Goal: Information Seeking & Learning: Learn about a topic

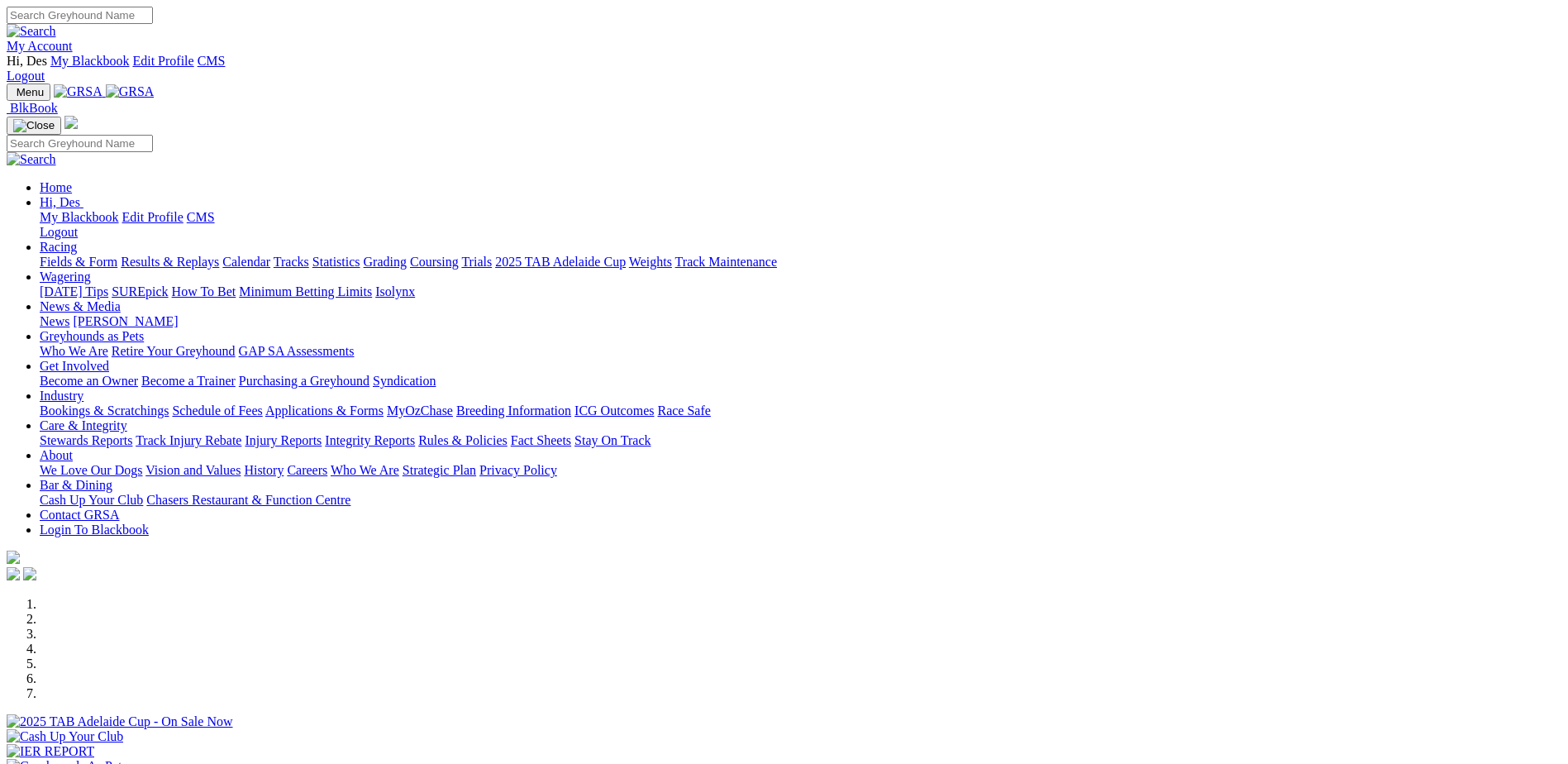
click at [507, 433] on link "Rules & Policies" at bounding box center [463, 440] width 90 height 14
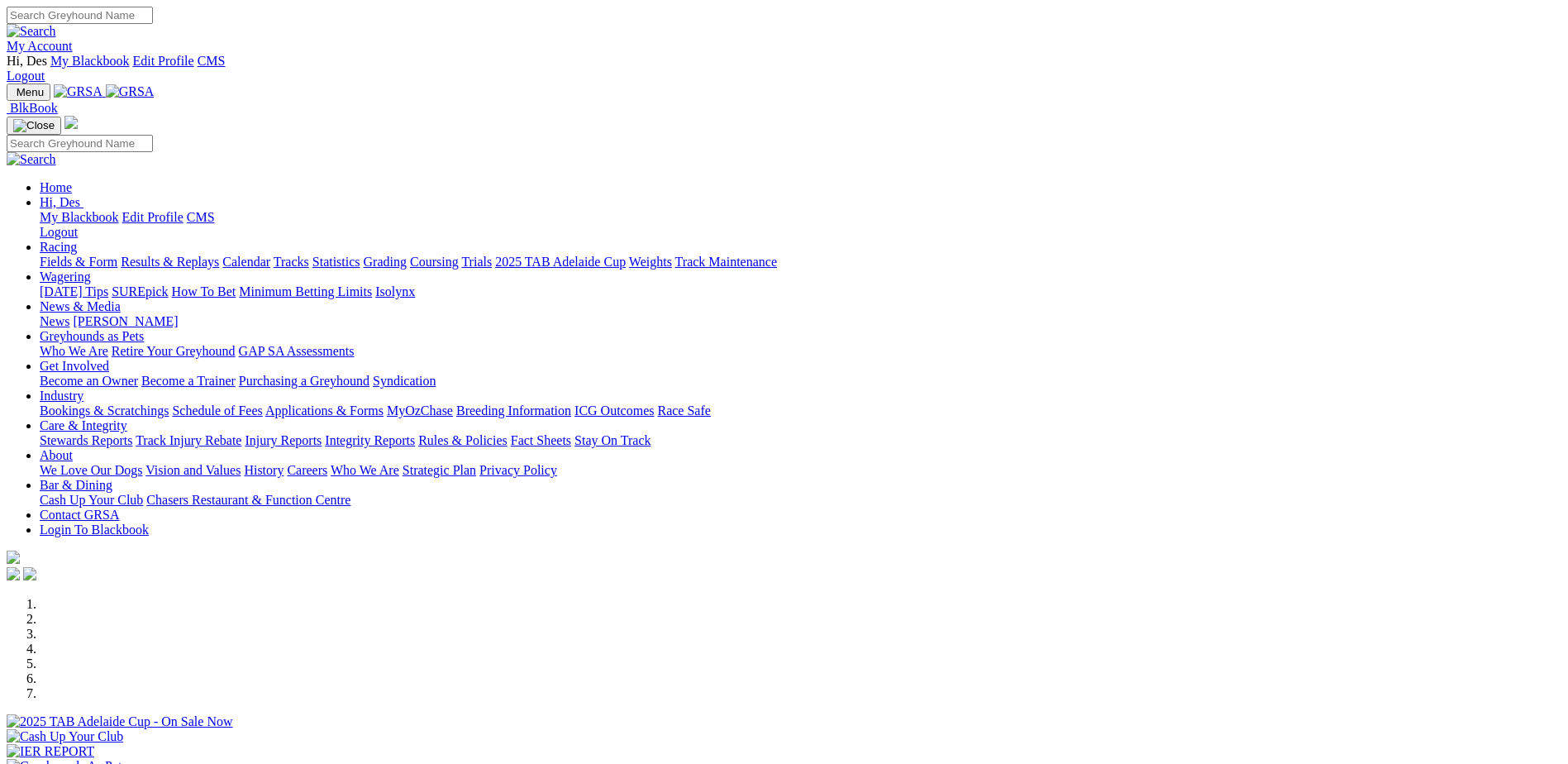
click at [507, 433] on link "Rules & Policies" at bounding box center [463, 440] width 90 height 14
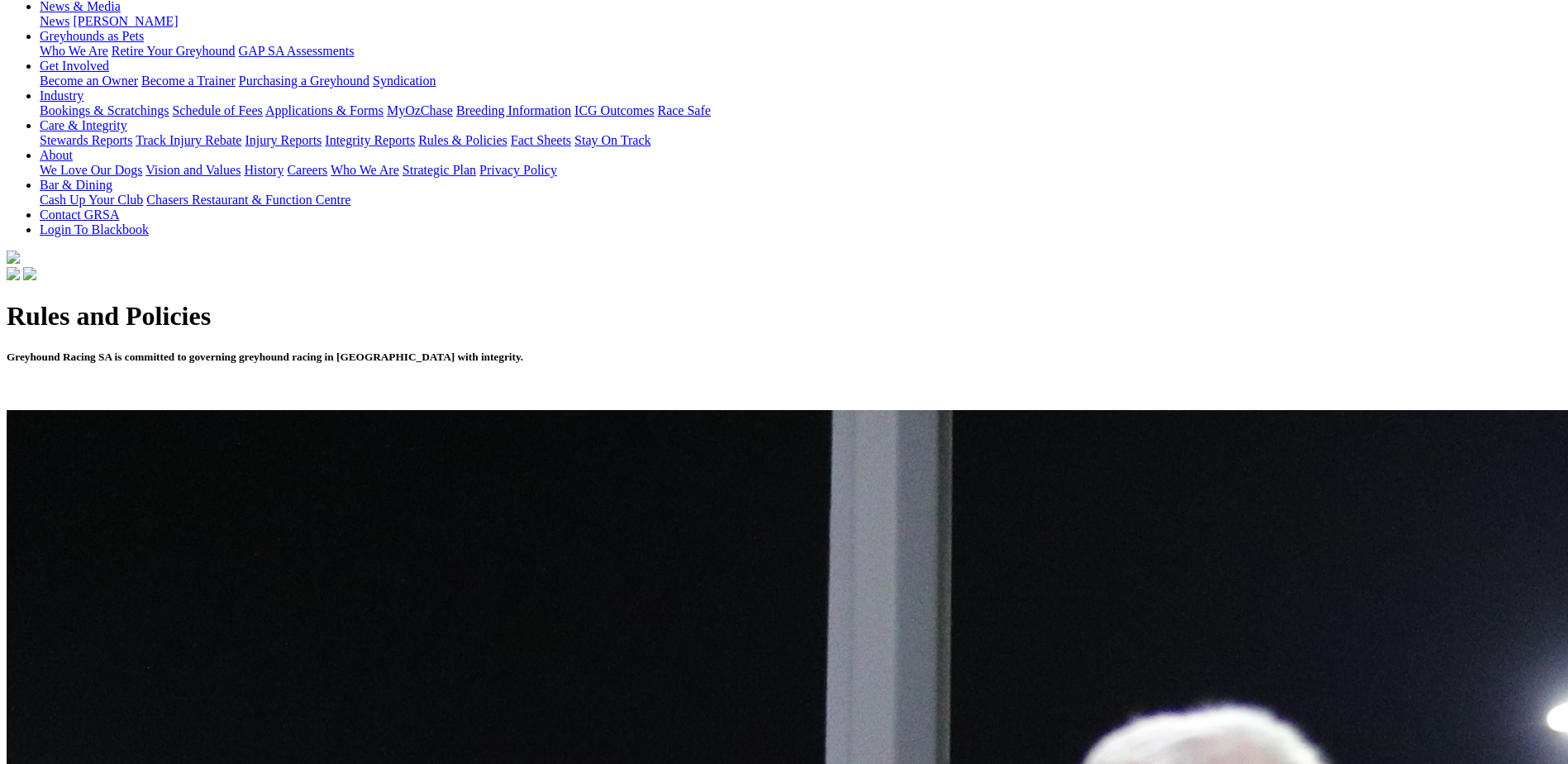
scroll to position [331, 0]
